Goal: Task Accomplishment & Management: Use online tool/utility

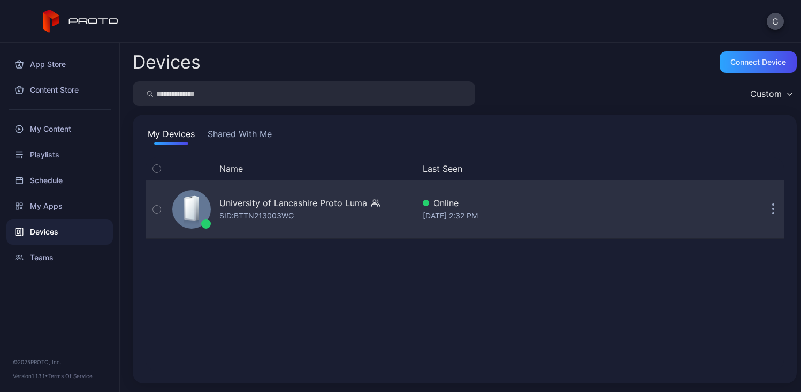
click at [298, 204] on div "University of Lancashire Proto Luma" at bounding box center [293, 202] width 148 height 13
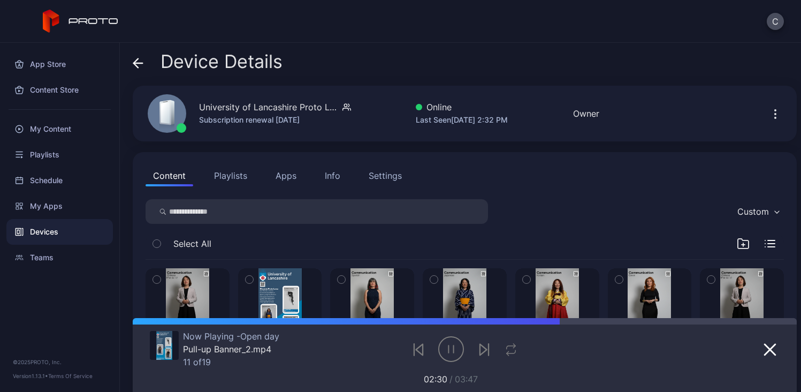
click at [222, 175] on button "Playlists" at bounding box center [231, 175] width 48 height 21
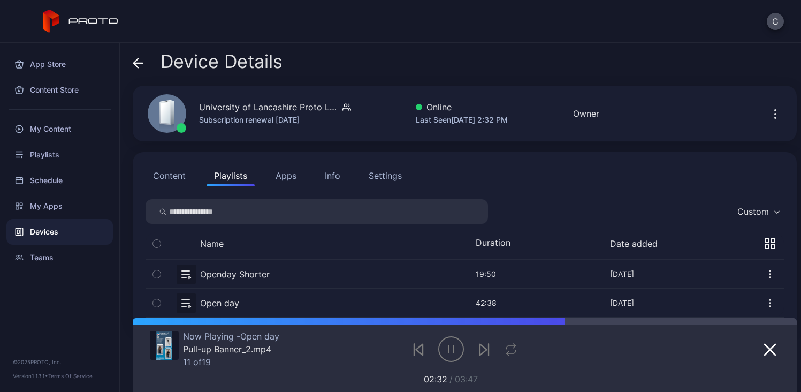
click at [249, 272] on button "button" at bounding box center [465, 274] width 639 height 28
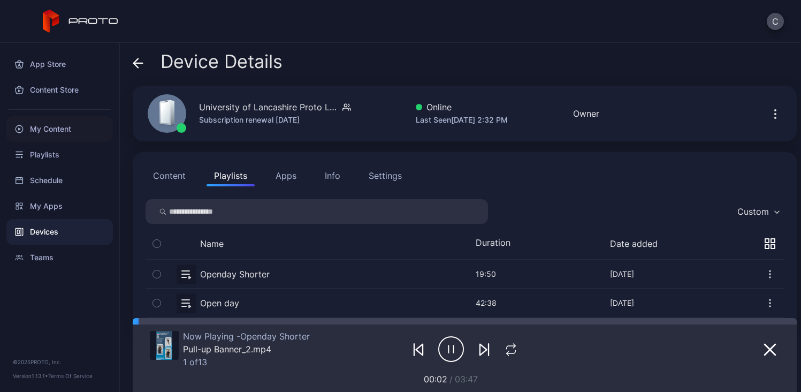
click at [78, 134] on div "My Content" at bounding box center [59, 129] width 107 height 26
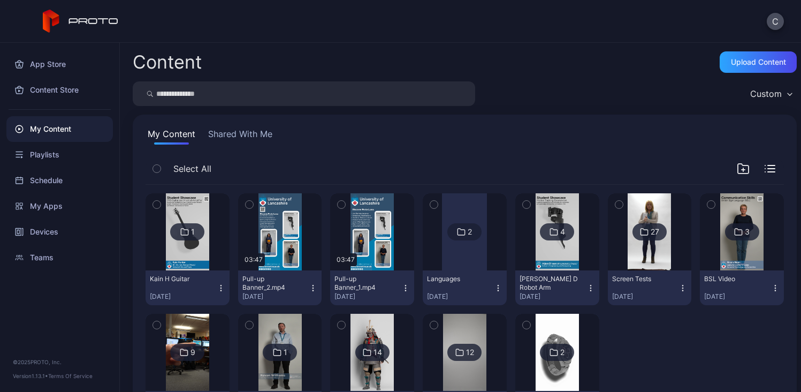
click at [195, 206] on img at bounding box center [187, 231] width 43 height 77
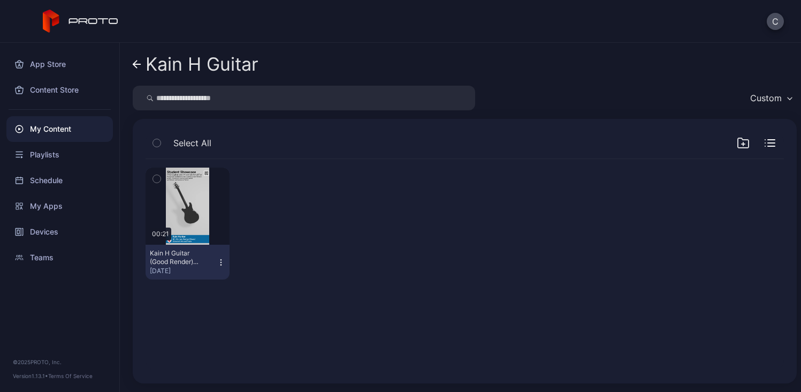
click at [60, 127] on div "My Content" at bounding box center [59, 129] width 107 height 26
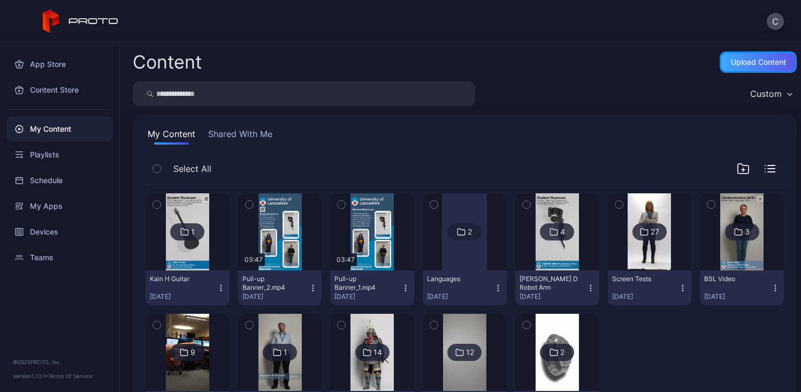
click at [731, 59] on div "Upload Content" at bounding box center [758, 62] width 55 height 9
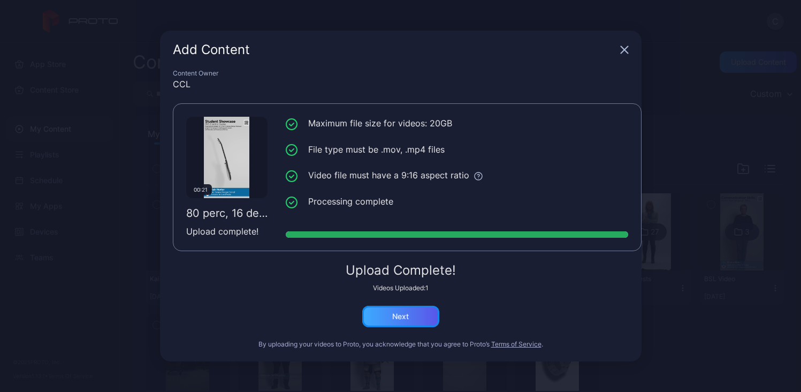
click at [422, 313] on div "Next" at bounding box center [400, 316] width 77 height 21
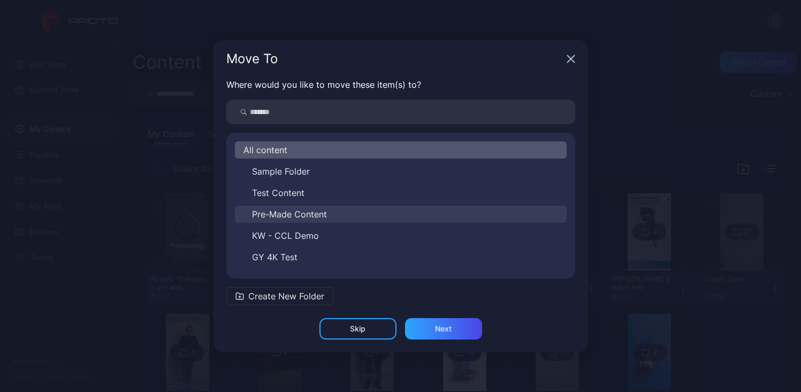
scroll to position [103, 0]
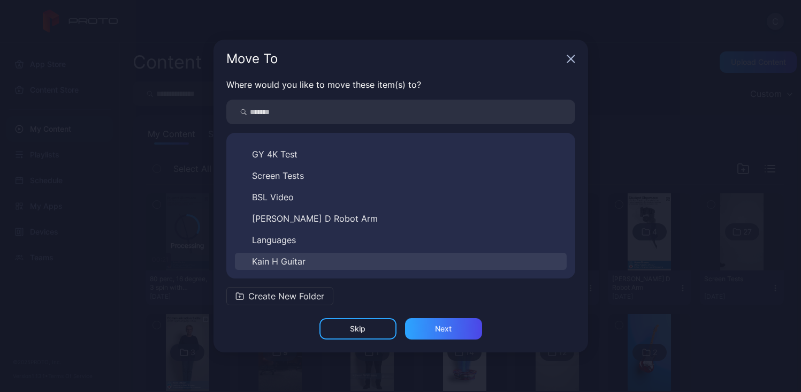
click at [296, 256] on span "Kain H Guitar" at bounding box center [279, 261] width 54 height 13
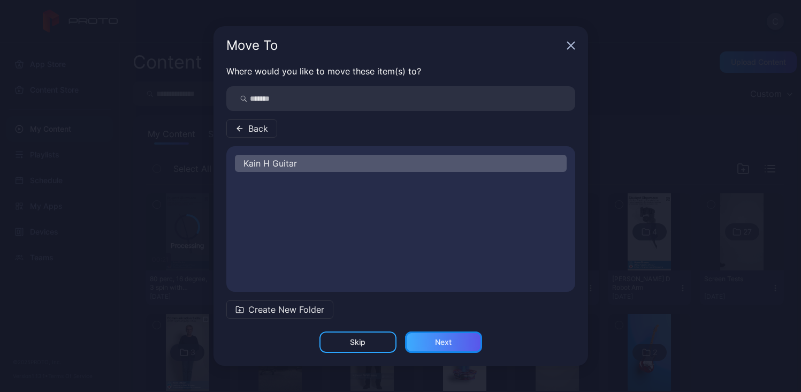
click at [431, 339] on div "Next" at bounding box center [443, 341] width 77 height 21
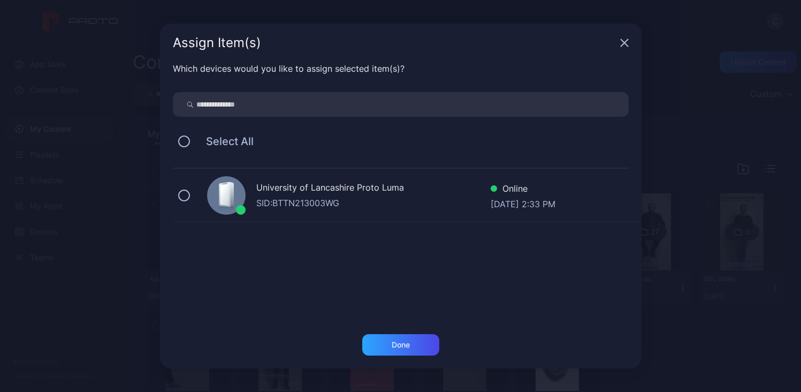
click at [323, 195] on div "University of Lancashire Proto Luma" at bounding box center [373, 189] width 234 height 16
click at [390, 343] on div "Done" at bounding box center [400, 344] width 77 height 21
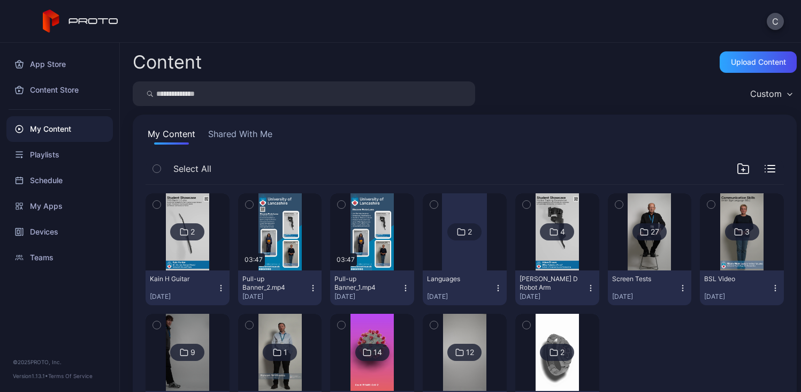
click at [198, 256] on img at bounding box center [187, 231] width 43 height 77
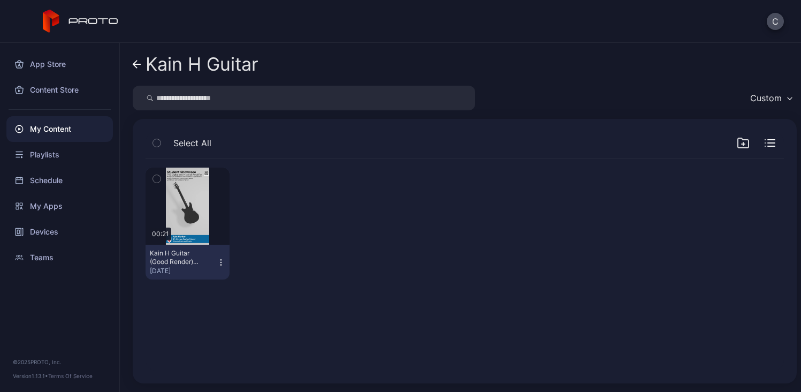
click at [154, 69] on div "Kain H Guitar" at bounding box center [202, 64] width 113 height 20
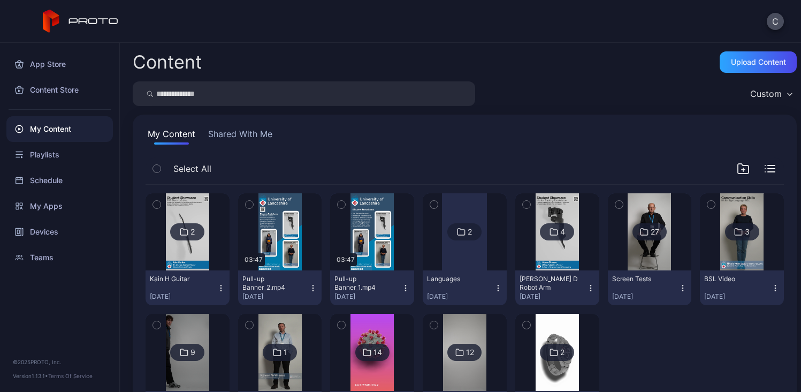
click at [185, 251] on img at bounding box center [187, 231] width 43 height 77
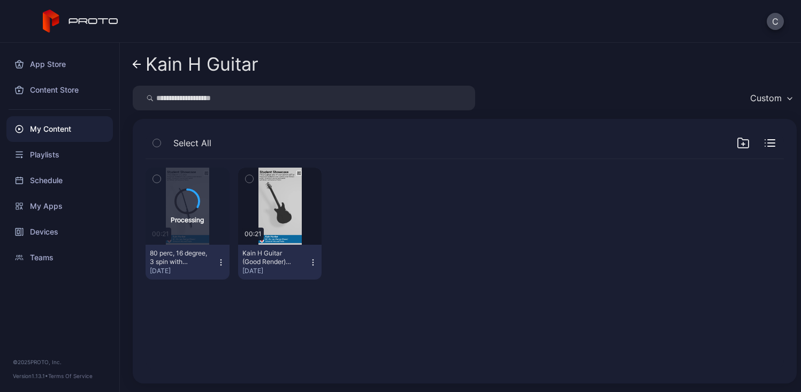
click at [208, 71] on div "Kain H Guitar" at bounding box center [202, 64] width 113 height 20
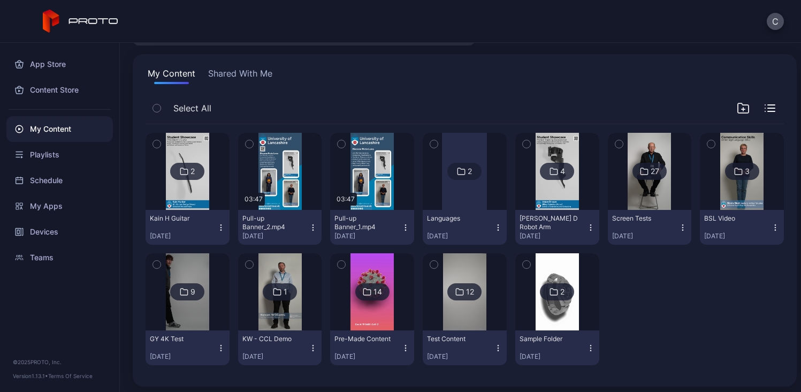
scroll to position [64, 0]
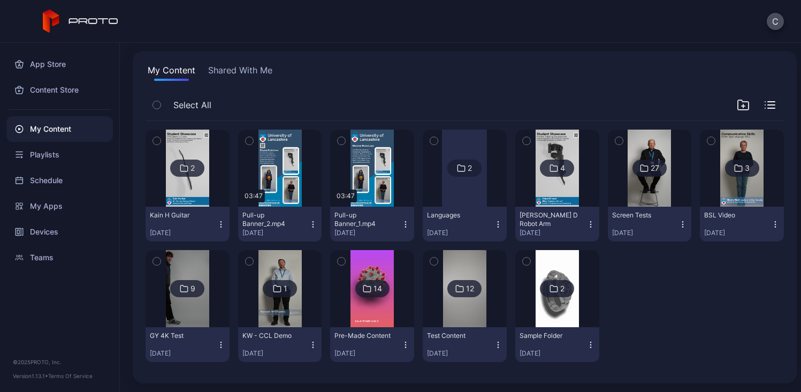
click at [195, 255] on img at bounding box center [187, 288] width 43 height 77
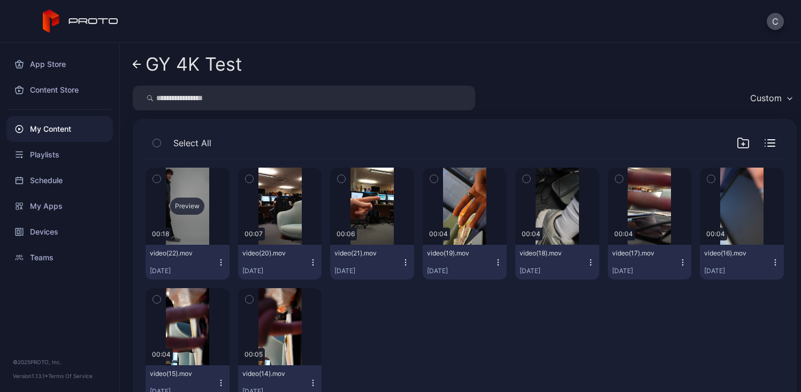
click at [185, 206] on div "Preview" at bounding box center [187, 206] width 34 height 17
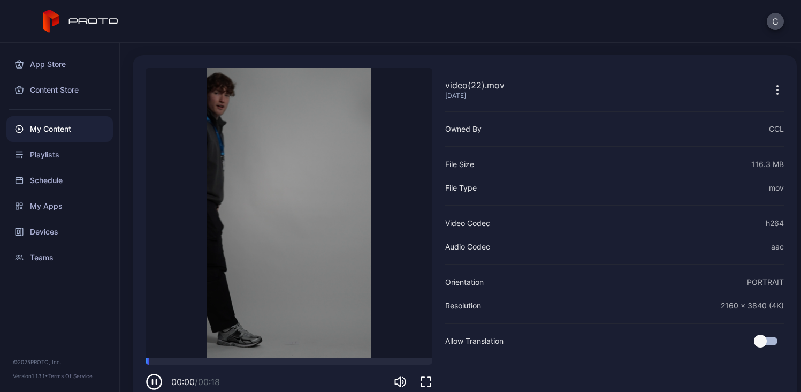
scroll to position [43, 0]
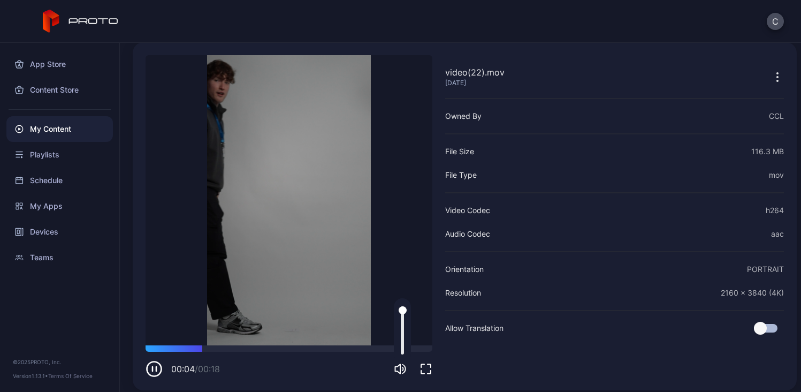
click at [400, 370] on icon "button" at bounding box center [398, 369] width 5 height 10
click at [424, 366] on icon "button" at bounding box center [426, 368] width 13 height 13
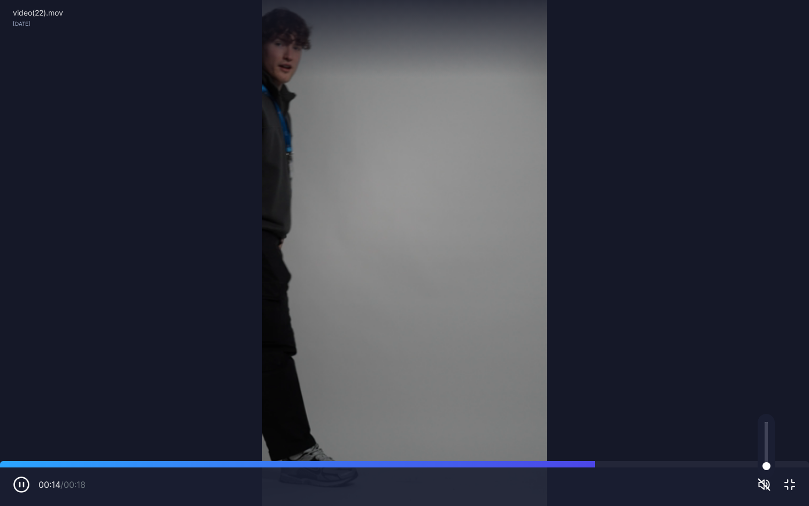
click at [793, 391] on icon "button" at bounding box center [790, 484] width 13 height 13
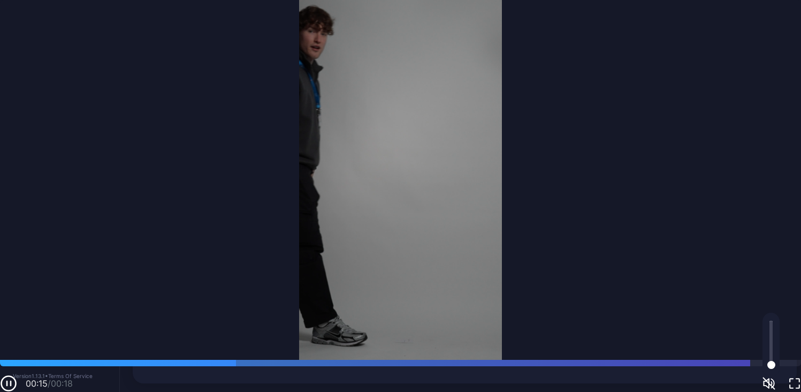
scroll to position [42, 0]
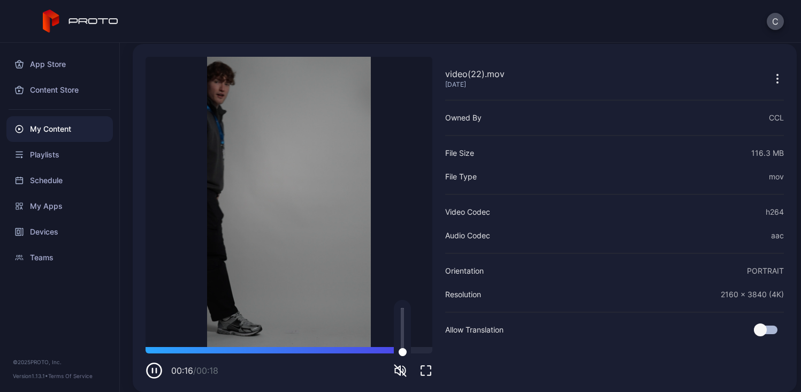
click at [155, 382] on div "video(22).mov [DATE] Sorry, your browser doesn‘t support embedded videos 00:16 …" at bounding box center [465, 218] width 664 height 348
click at [153, 369] on icon "button" at bounding box center [154, 370] width 17 height 17
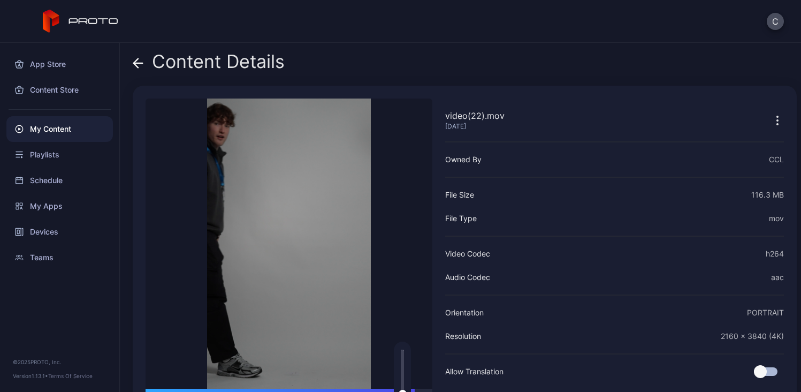
click at [185, 71] on div "Content Details" at bounding box center [209, 64] width 152 height 26
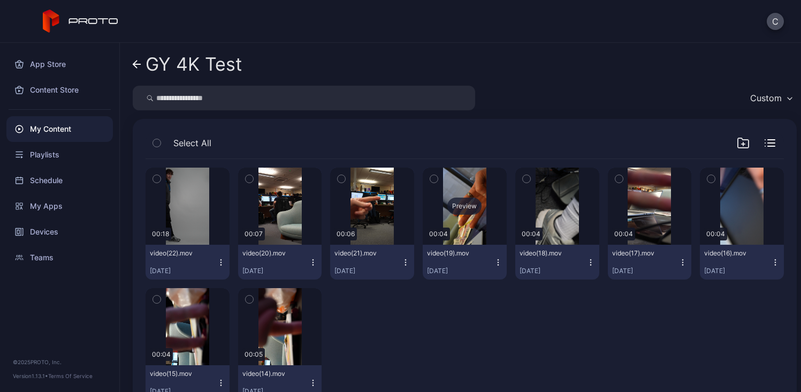
click at [463, 208] on div "Preview" at bounding box center [465, 206] width 34 height 17
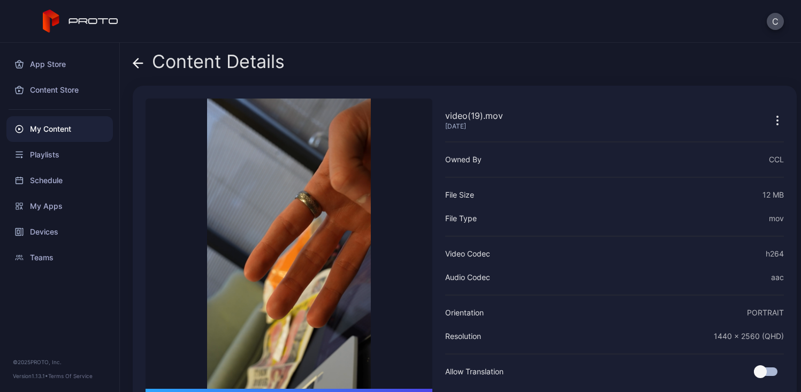
click at [215, 63] on div "Content Details" at bounding box center [209, 64] width 152 height 26
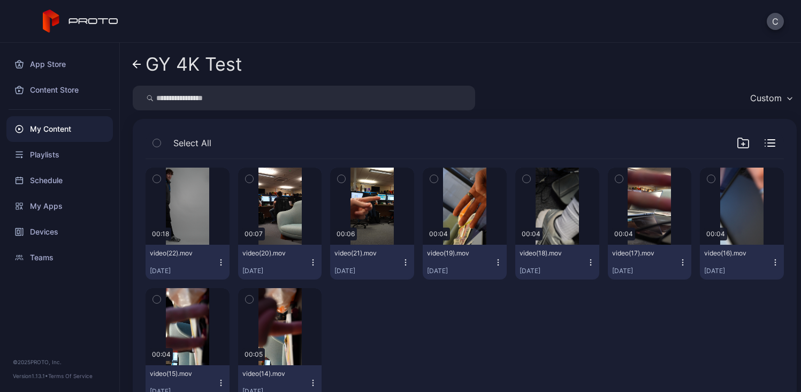
click at [184, 63] on div "GY 4K Test" at bounding box center [194, 64] width 96 height 20
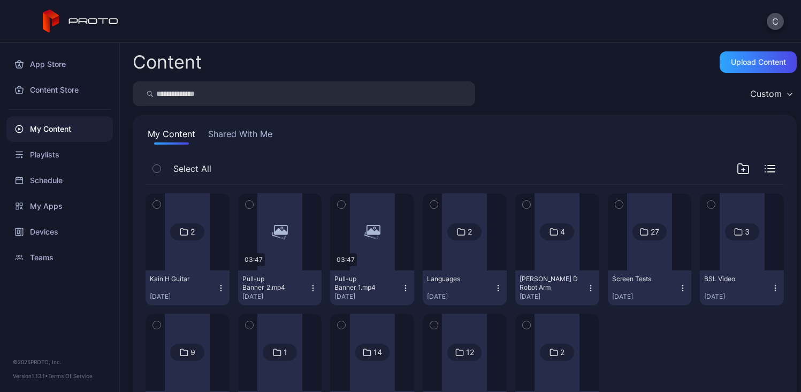
scroll to position [64, 0]
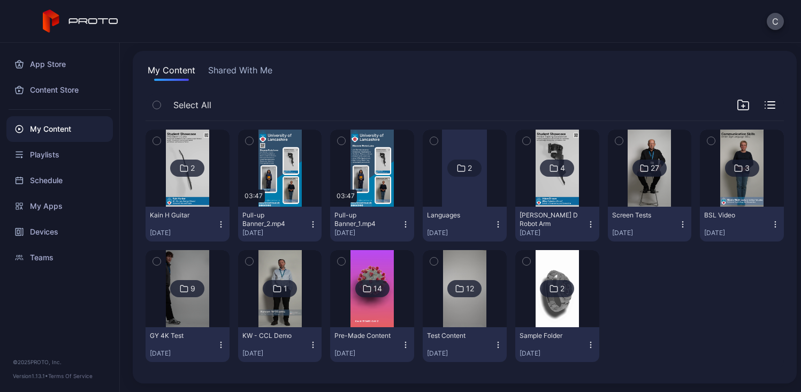
click at [647, 194] on img at bounding box center [649, 168] width 43 height 77
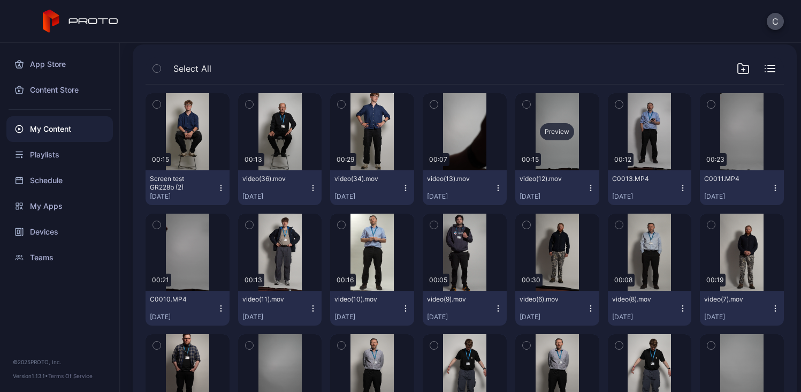
scroll to position [71, 0]
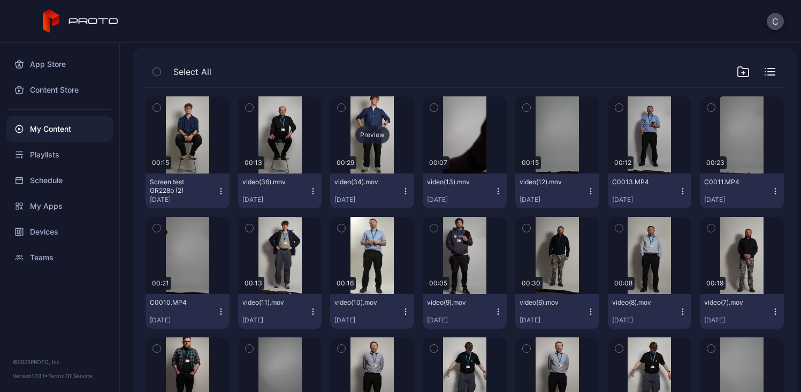
click at [370, 136] on div "Preview" at bounding box center [372, 134] width 34 height 17
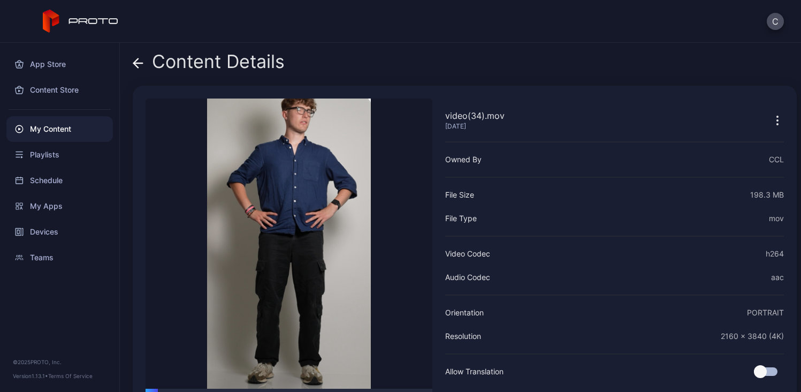
click at [210, 62] on div "Content Details" at bounding box center [209, 64] width 152 height 26
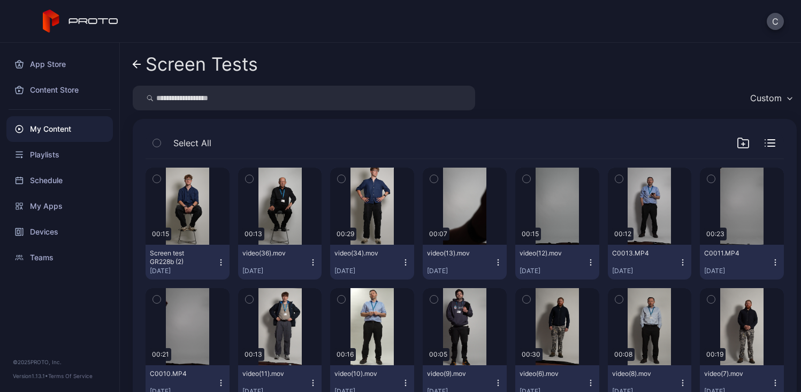
scroll to position [71, 0]
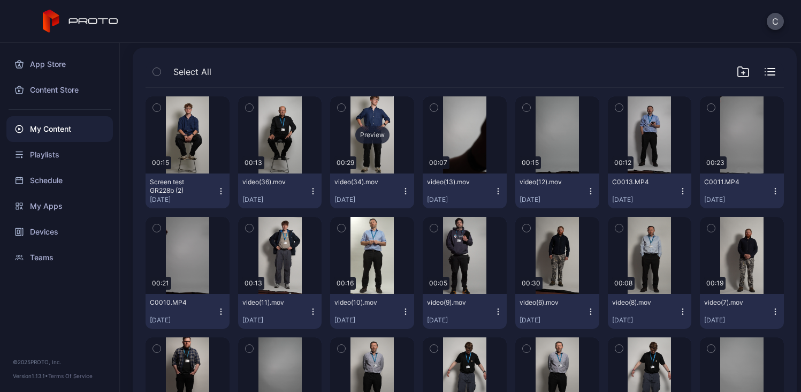
click at [380, 133] on div "Preview" at bounding box center [372, 134] width 34 height 17
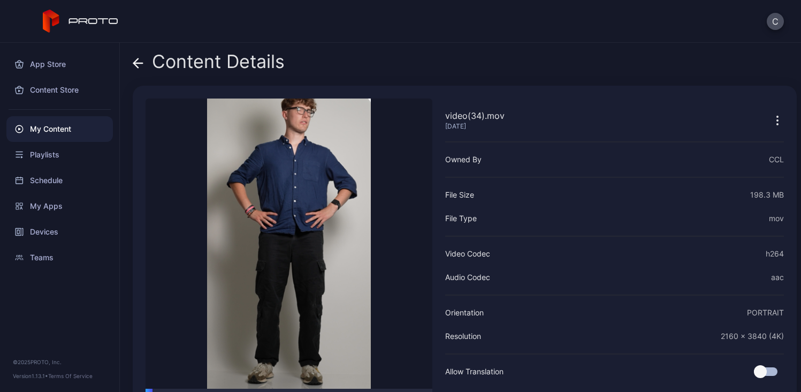
click at [202, 60] on div "Content Details" at bounding box center [209, 64] width 152 height 26
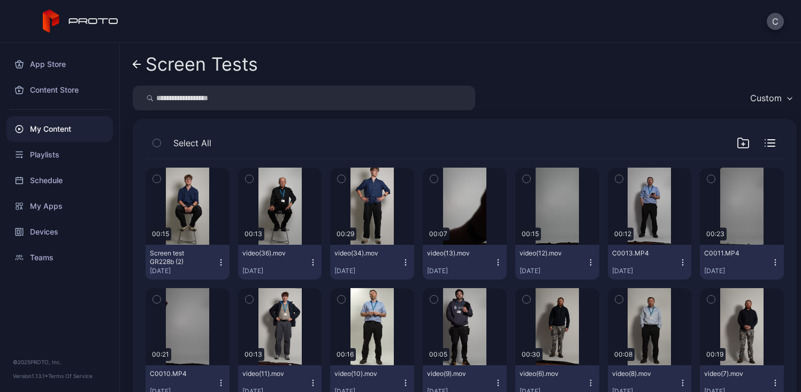
scroll to position [71, 0]
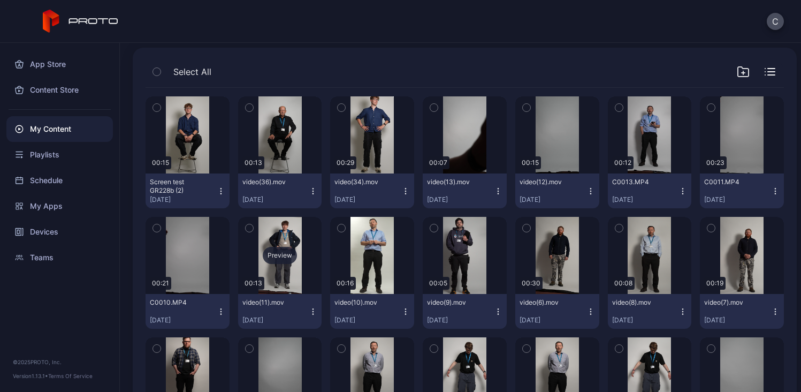
click at [283, 253] on div "Preview" at bounding box center [280, 255] width 34 height 17
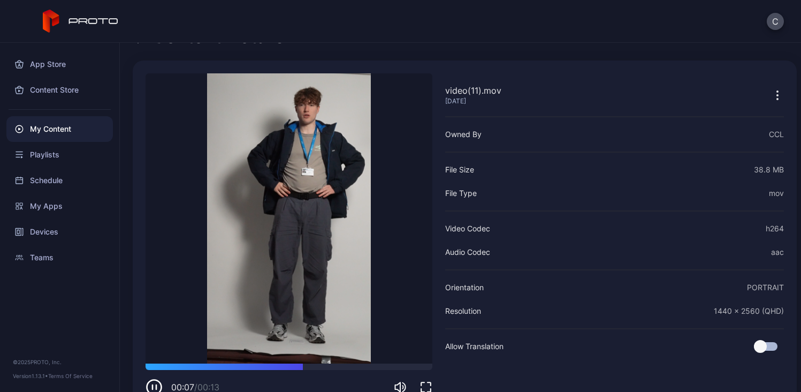
scroll to position [19, 0]
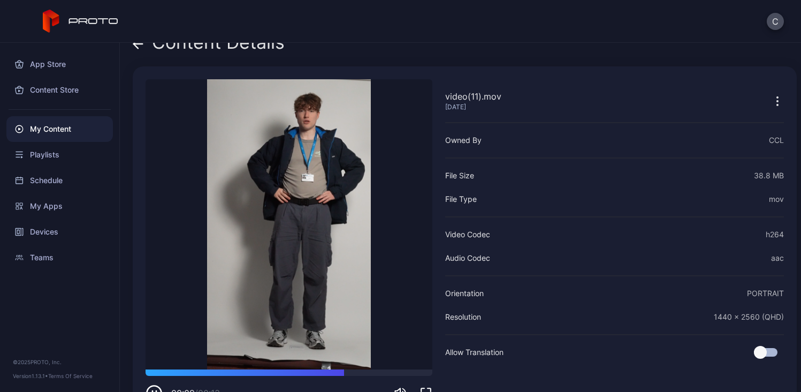
click at [237, 49] on div "Content Details" at bounding box center [209, 45] width 152 height 26
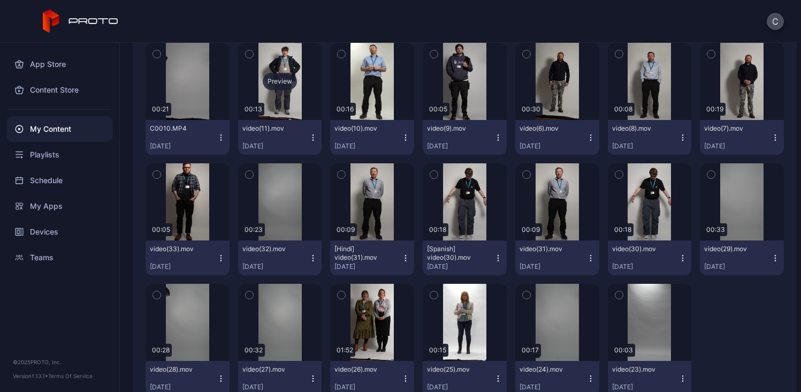
scroll to position [279, 0]
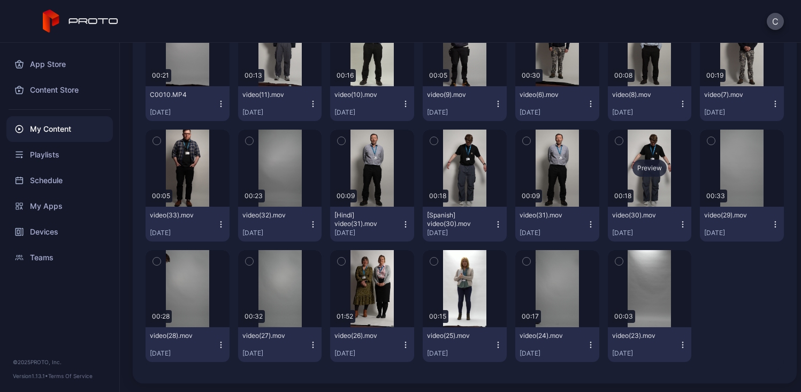
click at [643, 170] on div "Preview" at bounding box center [650, 168] width 34 height 17
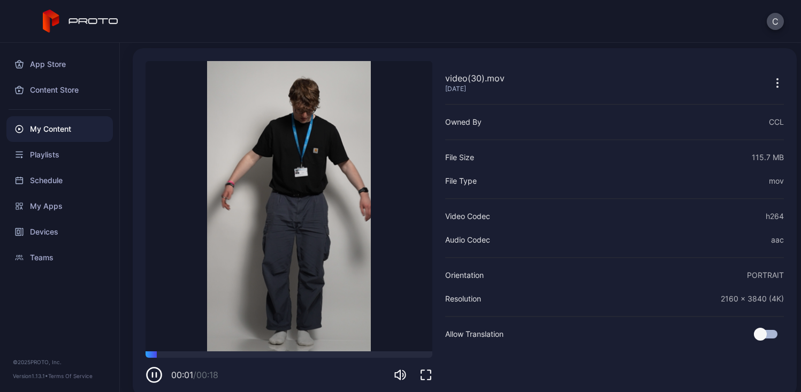
scroll to position [39, 0]
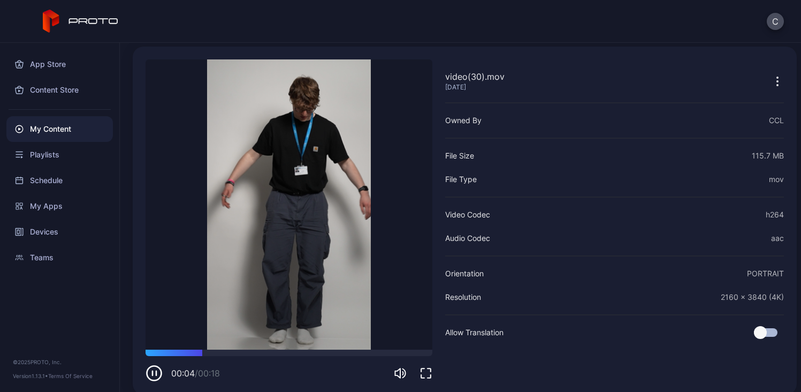
click at [252, 225] on video "Sorry, your browser doesn‘t support embedded videos" at bounding box center [289, 204] width 287 height 290
click at [154, 369] on icon "button" at bounding box center [154, 373] width 17 height 17
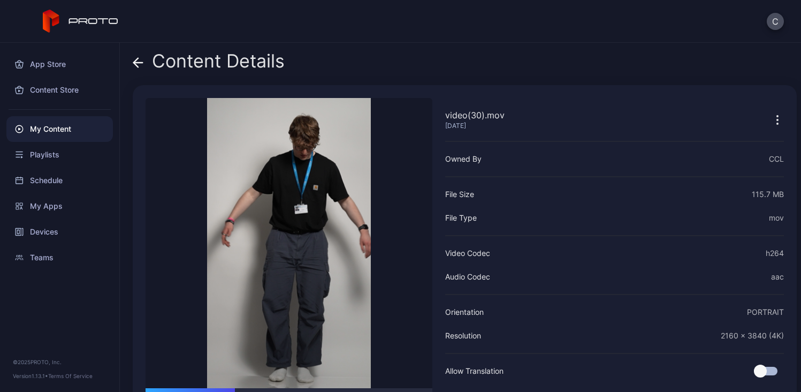
scroll to position [0, 0]
click at [179, 60] on div "Content Details" at bounding box center [209, 64] width 152 height 26
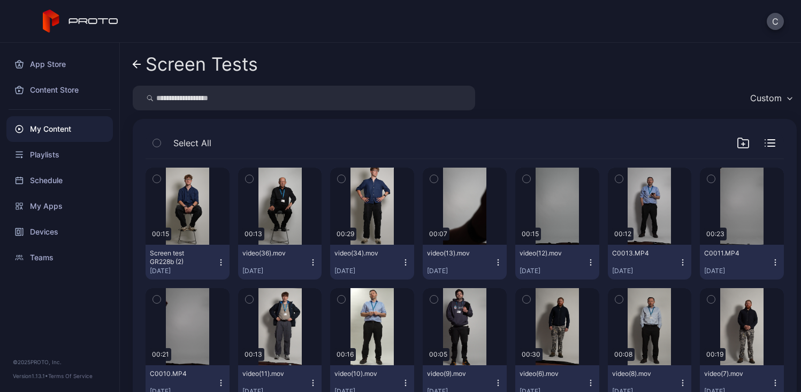
click at [187, 60] on div "Screen Tests" at bounding box center [202, 64] width 112 height 20
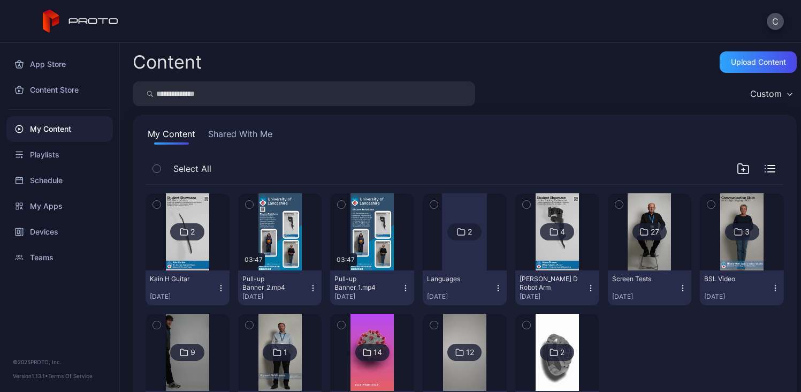
scroll to position [64, 0]
